Goal: Transaction & Acquisition: Subscribe to service/newsletter

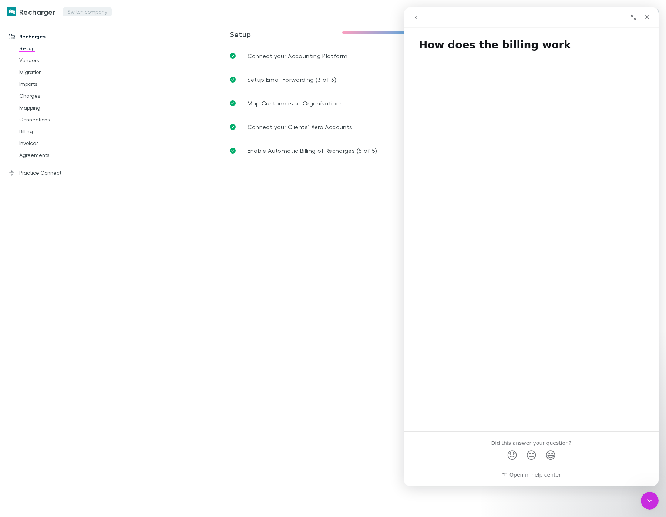
drag, startPoint x: 60, startPoint y: 14, endPoint x: 68, endPoint y: 13, distance: 7.8
click at [60, 14] on div "Recharger Switch company Nothing Got Feedback?" at bounding box center [333, 12] width 666 height 24
click at [69, 13] on button "Switch company" at bounding box center [87, 11] width 49 height 9
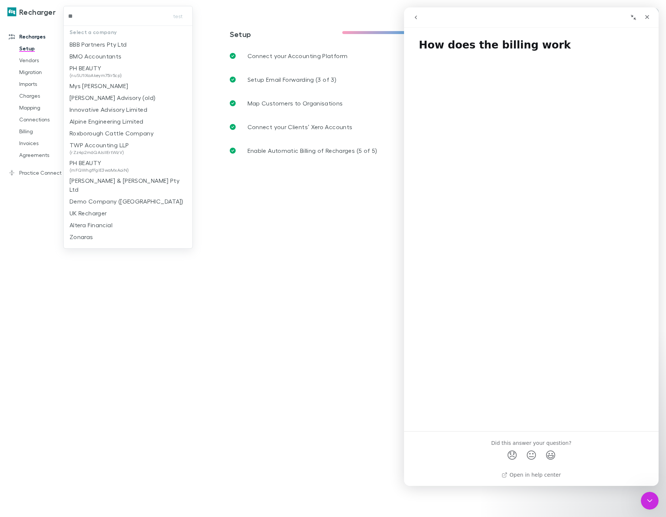
type input "***"
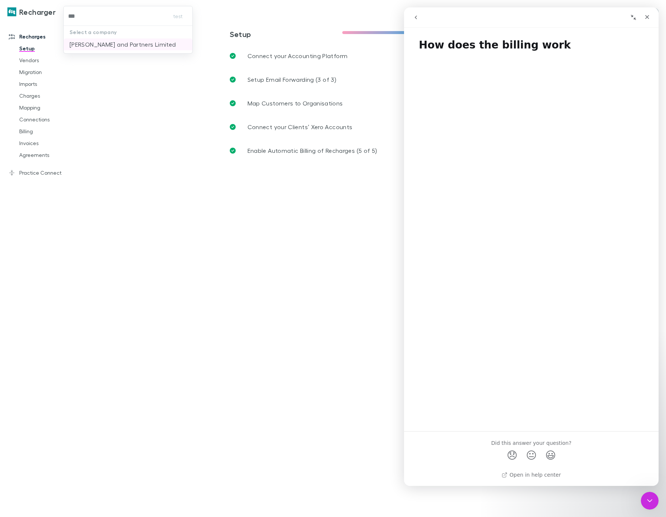
click at [136, 48] on p "[PERSON_NAME] and Partners Limited" at bounding box center [123, 44] width 106 height 9
click at [651, 502] on icon "Close Intercom Messenger" at bounding box center [648, 499] width 9 height 9
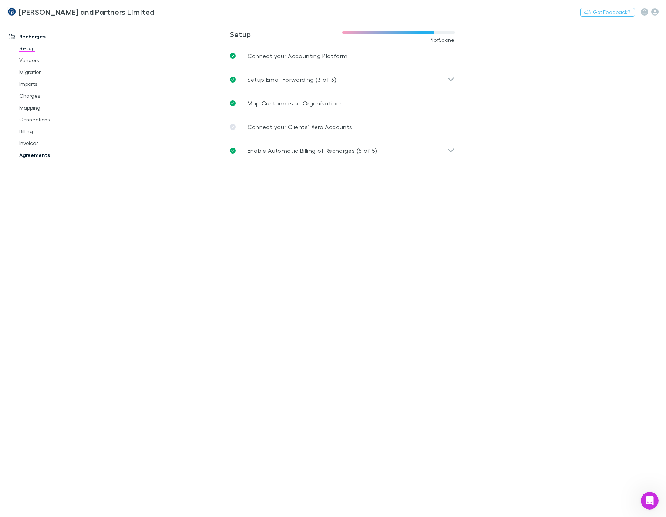
click at [45, 154] on link "Agreements" at bounding box center [53, 155] width 82 height 12
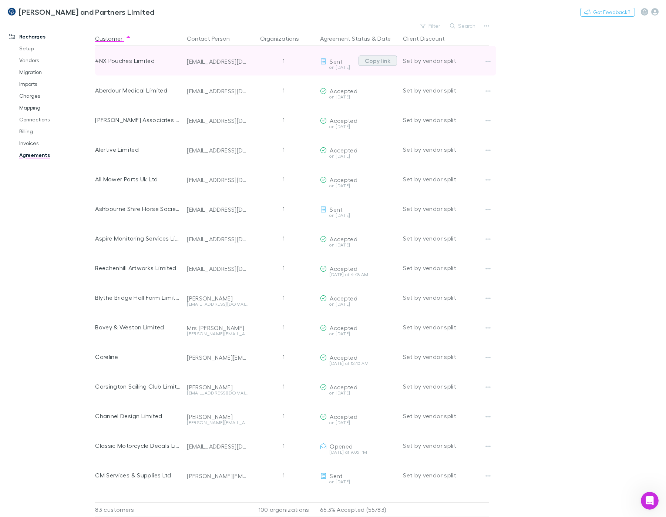
click at [385, 62] on button "Copy link" at bounding box center [377, 60] width 38 height 10
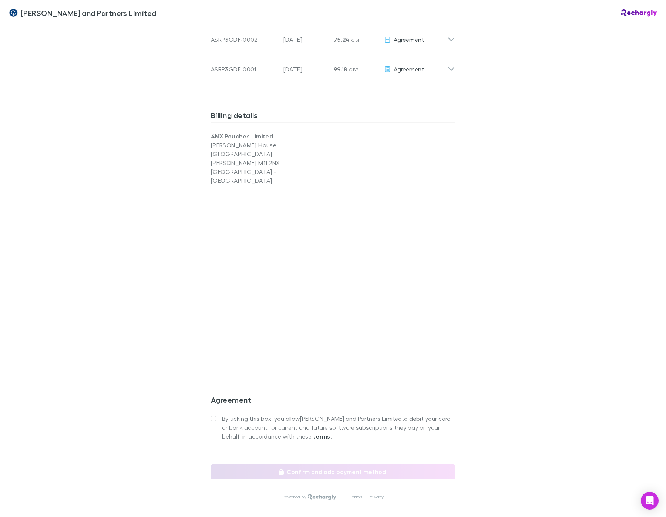
scroll to position [500, 0]
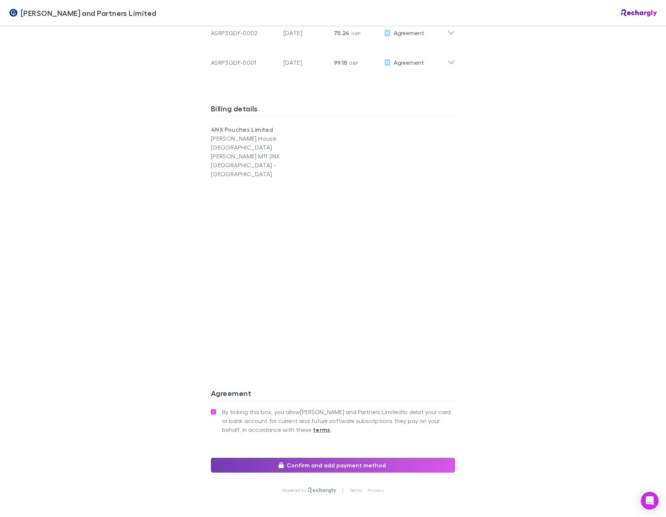
click at [252, 457] on button "Confirm and add payment method" at bounding box center [333, 464] width 244 height 15
